Goal: Entertainment & Leisure: Consume media (video, audio)

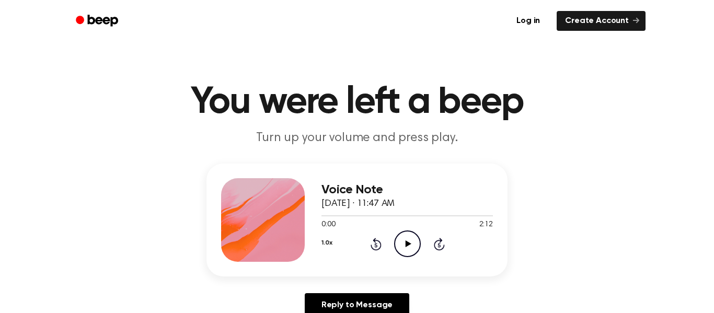
click at [403, 241] on icon "Play Audio" at bounding box center [407, 244] width 27 height 27
click at [379, 248] on icon at bounding box center [376, 244] width 11 height 13
click at [377, 251] on div "1.0x Rewind 5 seconds Pause Audio Skip 5 seconds" at bounding box center [406, 244] width 171 height 27
click at [378, 247] on icon "Rewind 5 seconds" at bounding box center [376, 244] width 12 height 14
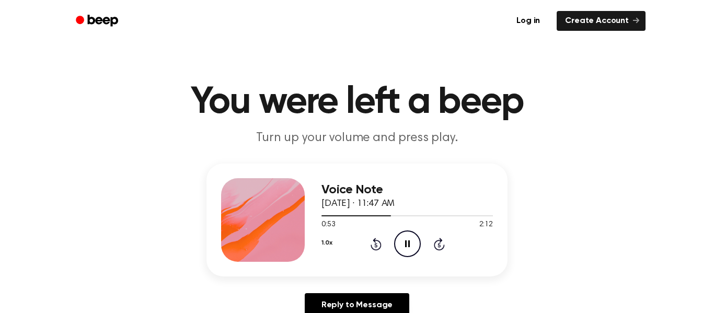
click at [379, 244] on icon at bounding box center [376, 244] width 11 height 13
click at [377, 246] on icon "Rewind 5 seconds" at bounding box center [376, 244] width 12 height 14
click at [375, 242] on icon at bounding box center [376, 244] width 11 height 13
